Goal: Task Accomplishment & Management: Manage account settings

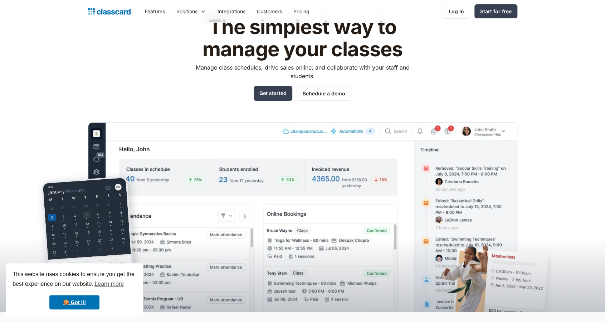
scroll to position [44, 0]
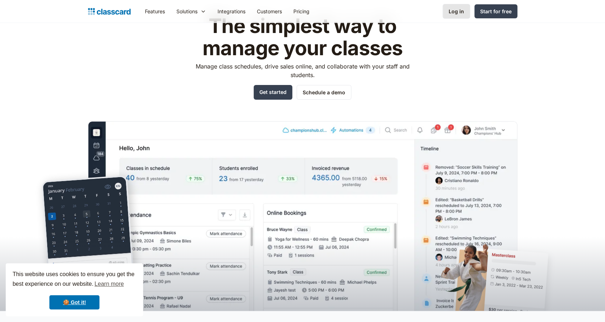
click at [459, 9] on div "Log in" at bounding box center [456, 12] width 15 height 8
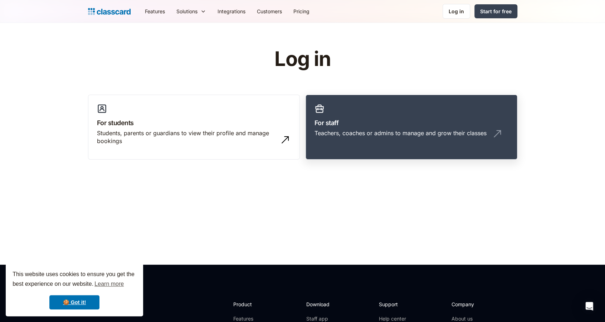
click at [330, 126] on h3 "For staff" at bounding box center [412, 123] width 194 height 10
